Goal: Check status: Check status

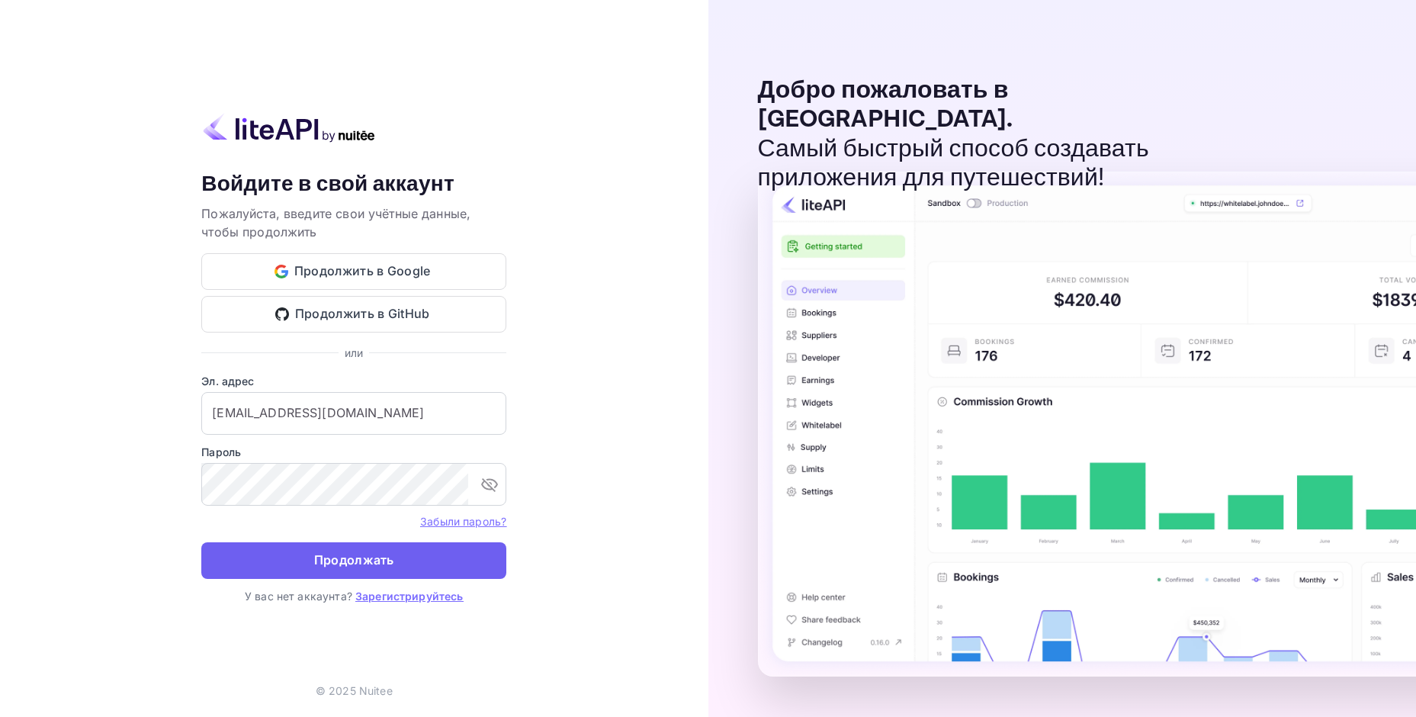
drag, startPoint x: 0, startPoint y: 0, endPoint x: 361, endPoint y: 551, distance: 659.2
click at [361, 551] on ya-tr-span "Продолжать" at bounding box center [354, 560] width 80 height 21
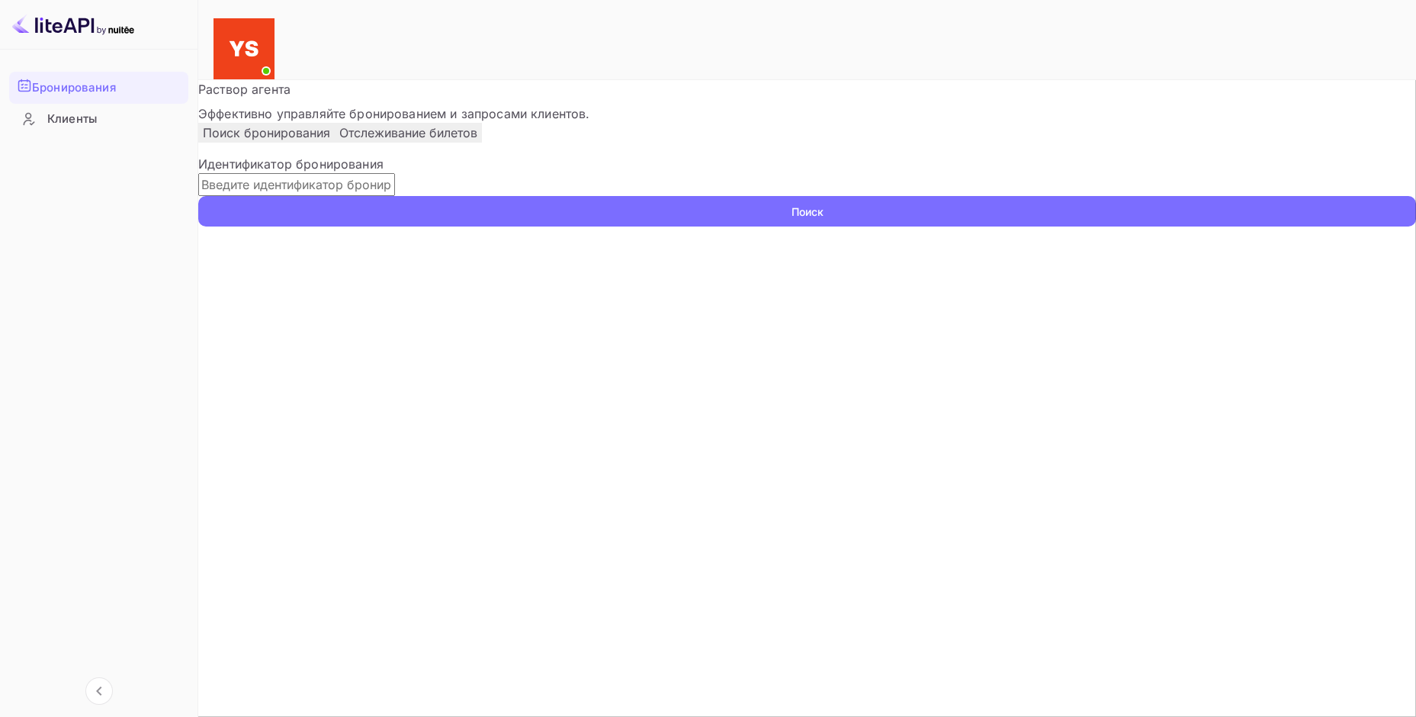
click at [395, 196] on input "text" at bounding box center [296, 184] width 197 height 23
paste input "9381658"
click at [258, 196] on input "9381658" at bounding box center [296, 184] width 197 height 23
type input "9381658"
click at [1069, 226] on button "Поиск" at bounding box center [807, 211] width 1218 height 30
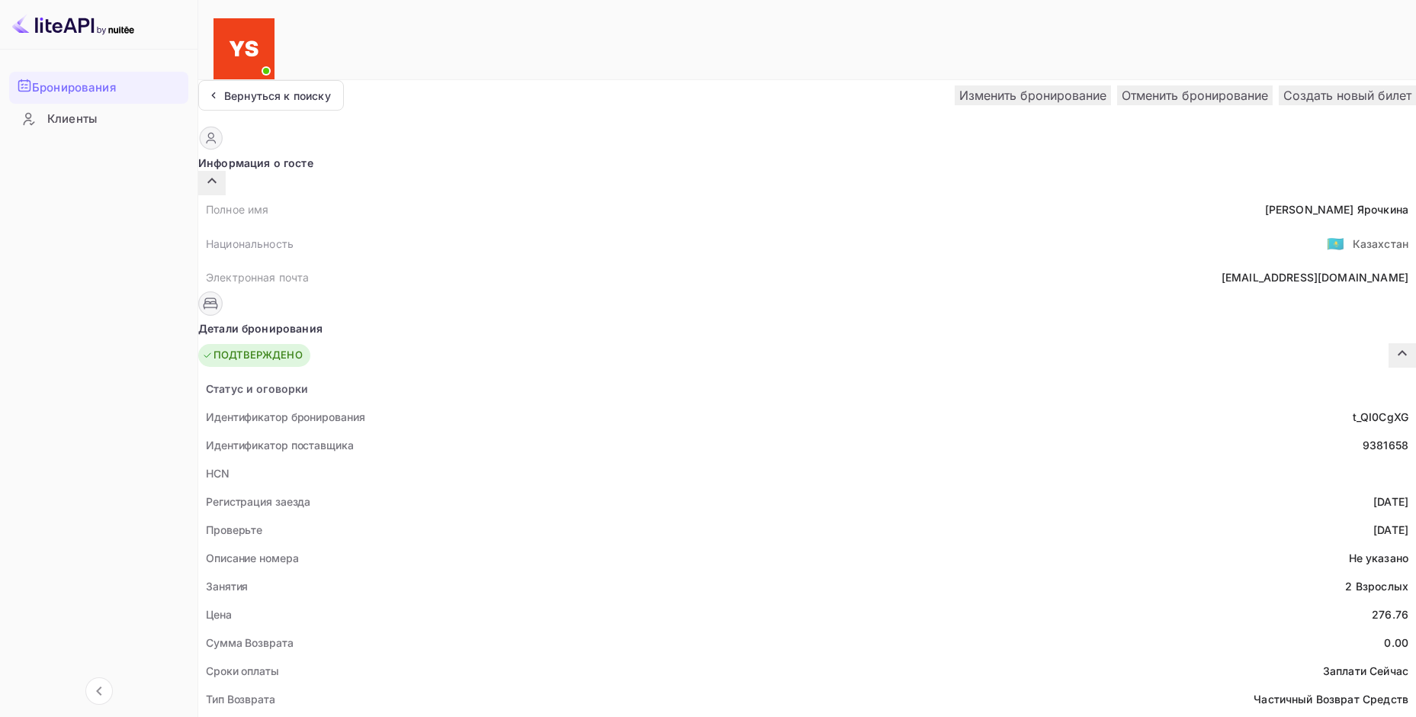
click at [1393, 344] on icon "button" at bounding box center [1402, 353] width 18 height 18
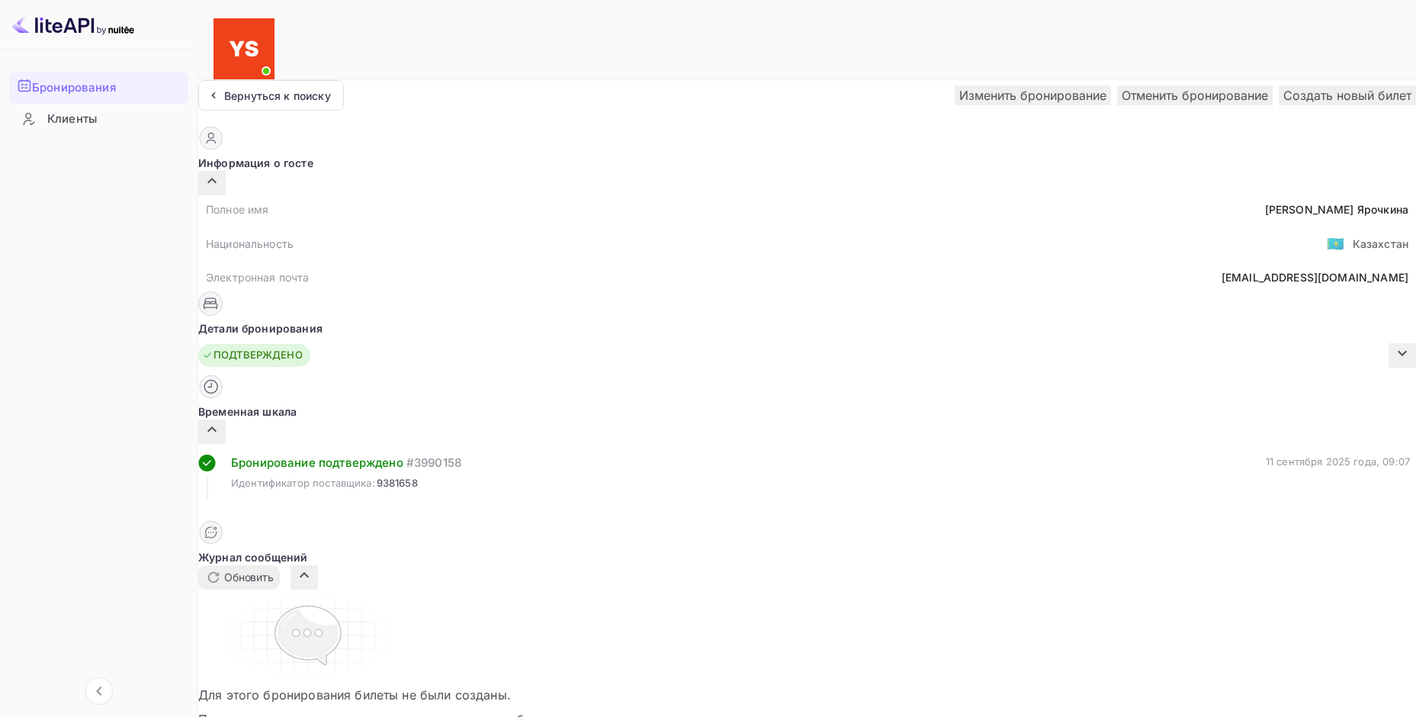
click at [1393, 344] on icon "button" at bounding box center [1402, 353] width 18 height 18
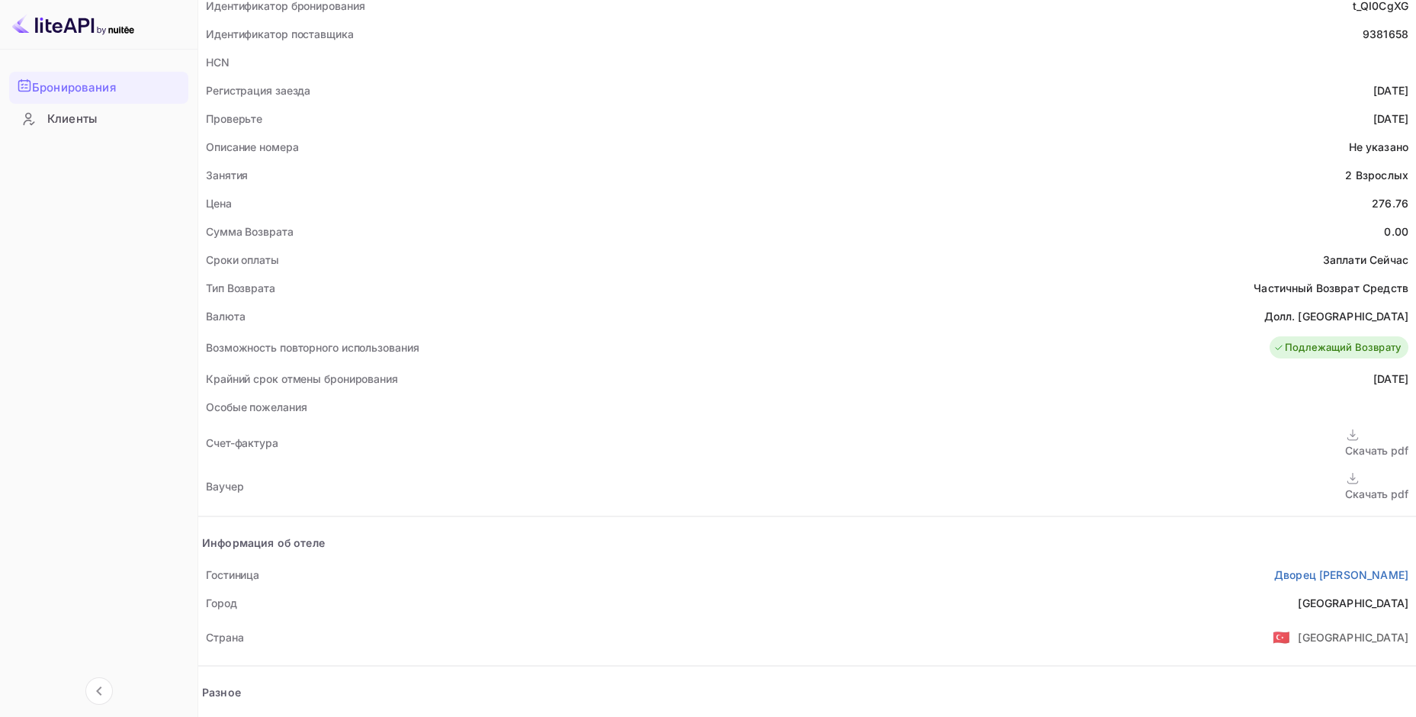
scroll to position [457, 0]
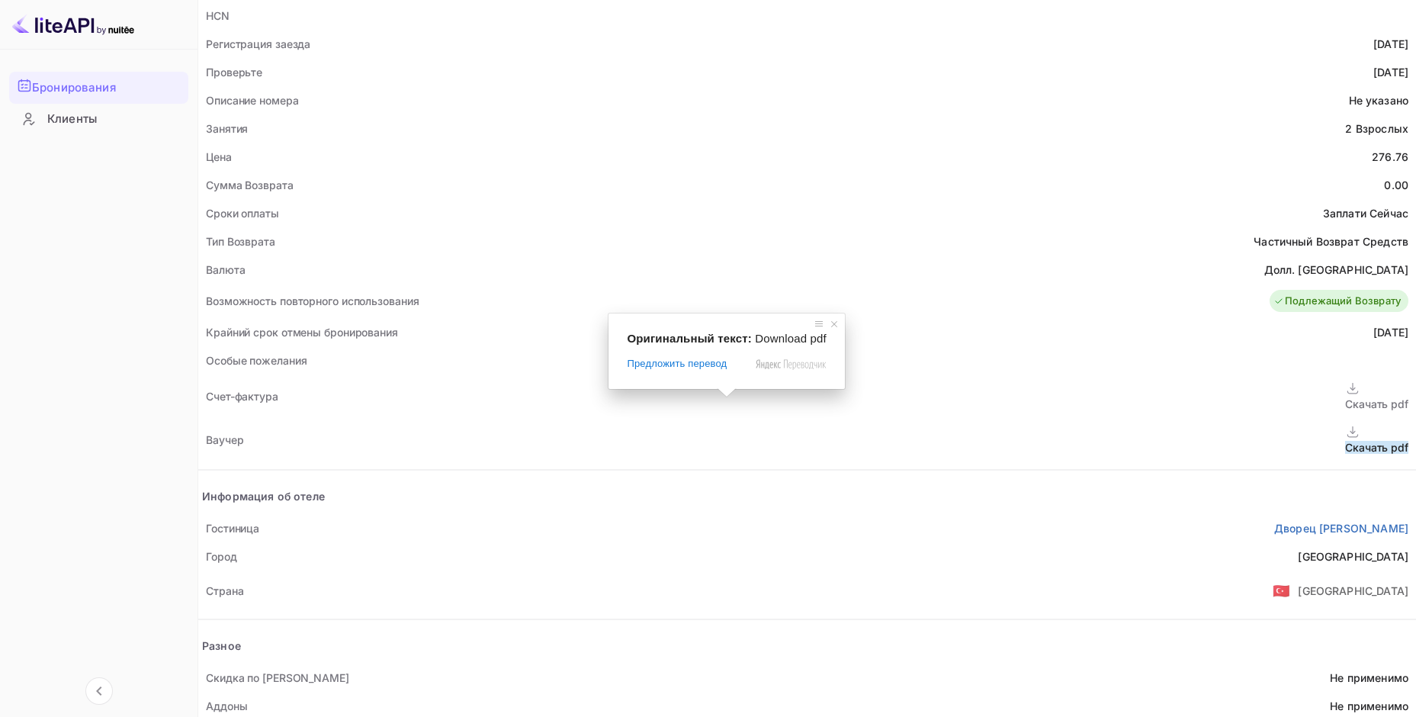
click at [1345, 441] on ya-tr-span "Скачать pdf" at bounding box center [1376, 447] width 63 height 13
